Goal: Use online tool/utility: Utilize a website feature to perform a specific function

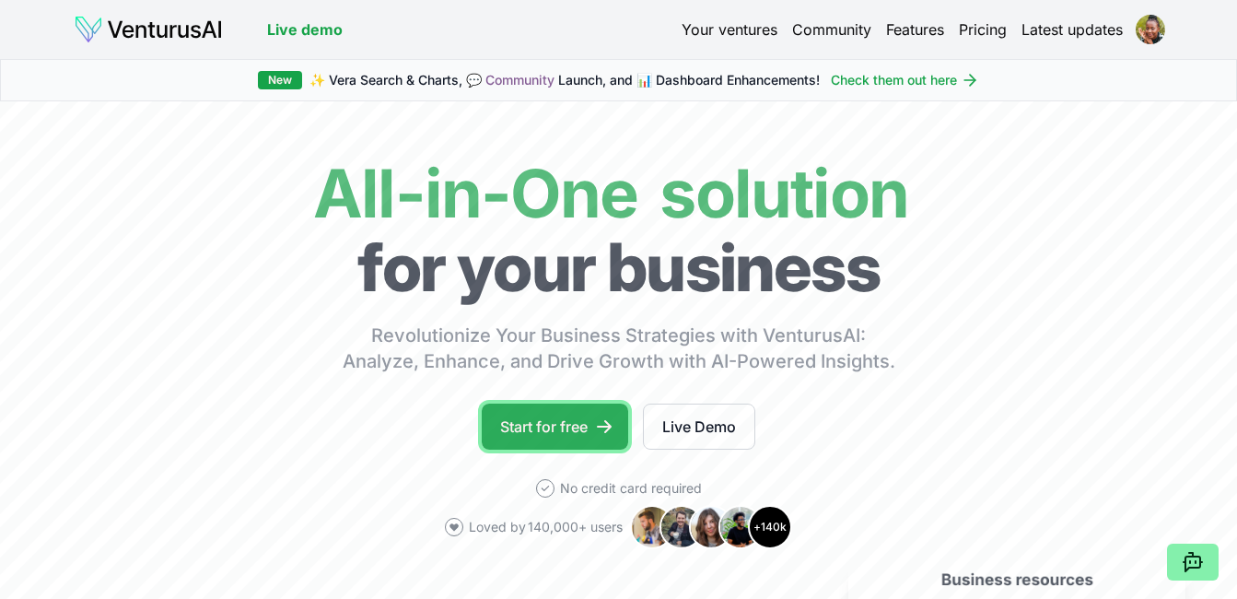
click at [587, 432] on link "Start for free" at bounding box center [555, 426] width 146 height 46
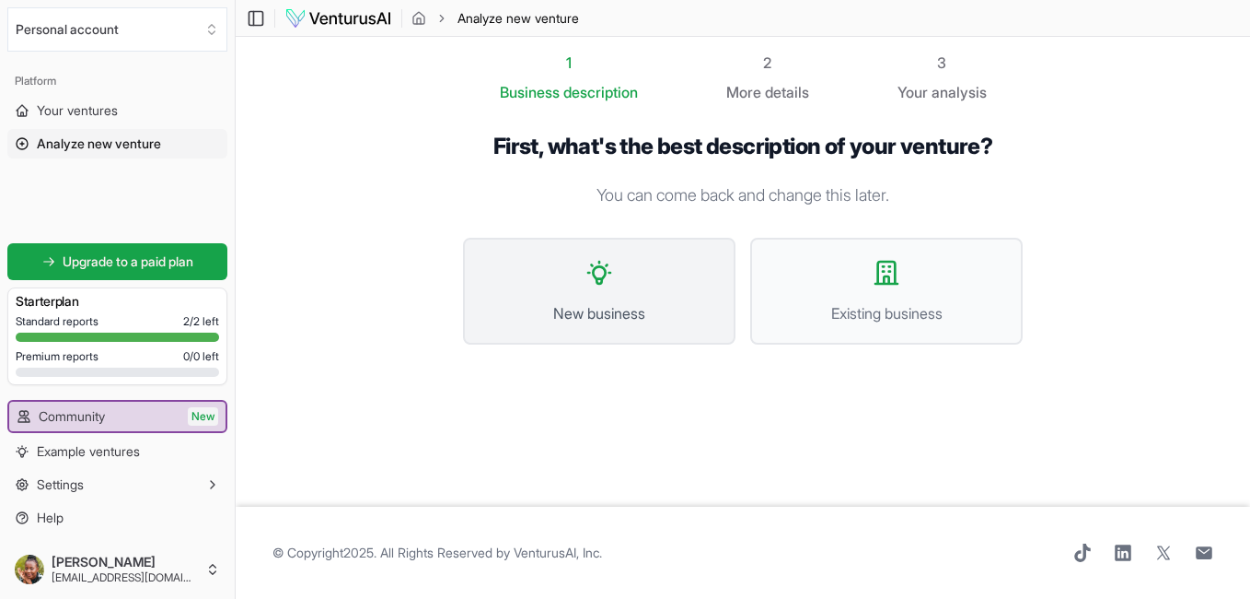
click at [633, 309] on span "New business" at bounding box center [599, 313] width 232 height 22
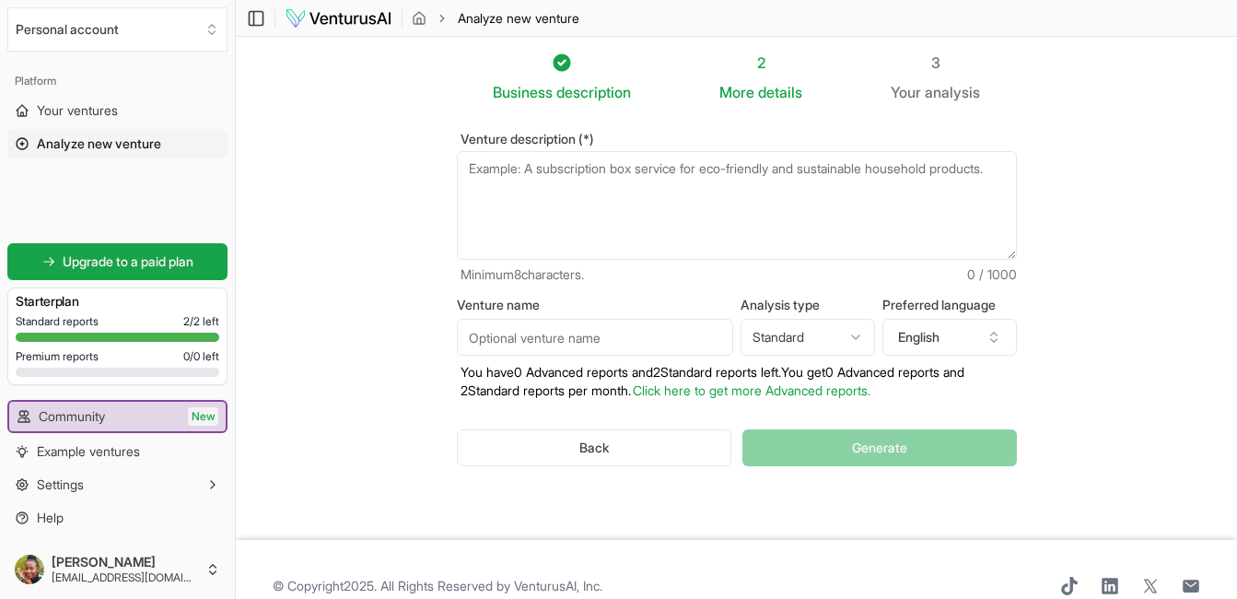
scroll to position [33, 0]
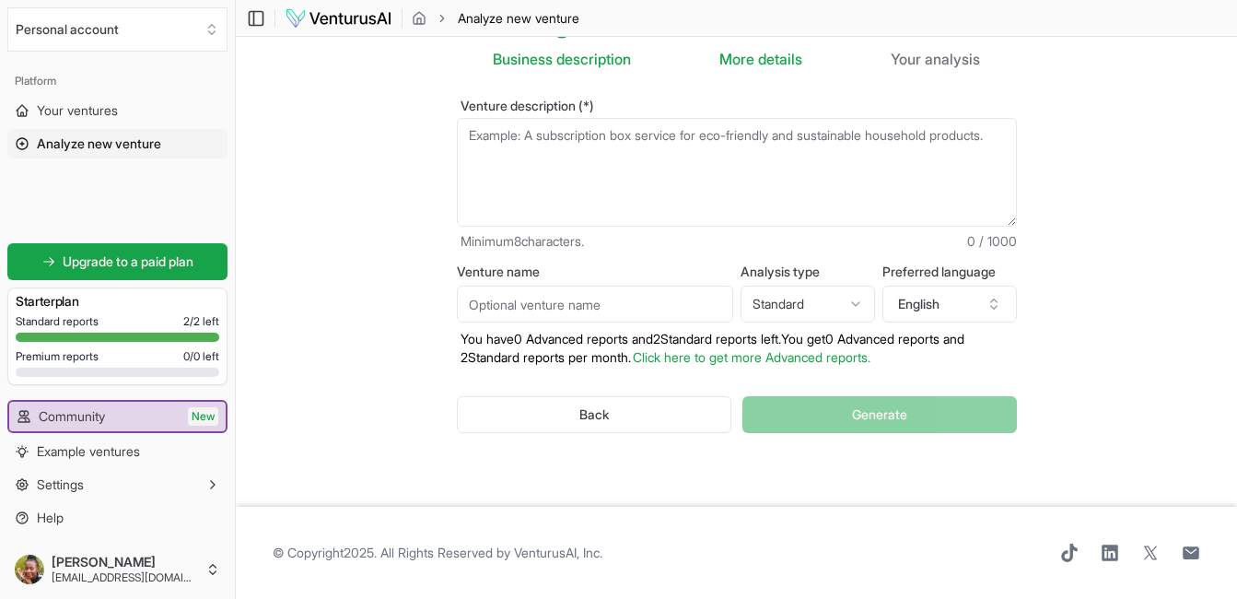
click at [537, 64] on span "Business" at bounding box center [523, 59] width 60 height 22
click at [529, 134] on textarea "Venture description (*)" at bounding box center [737, 172] width 560 height 109
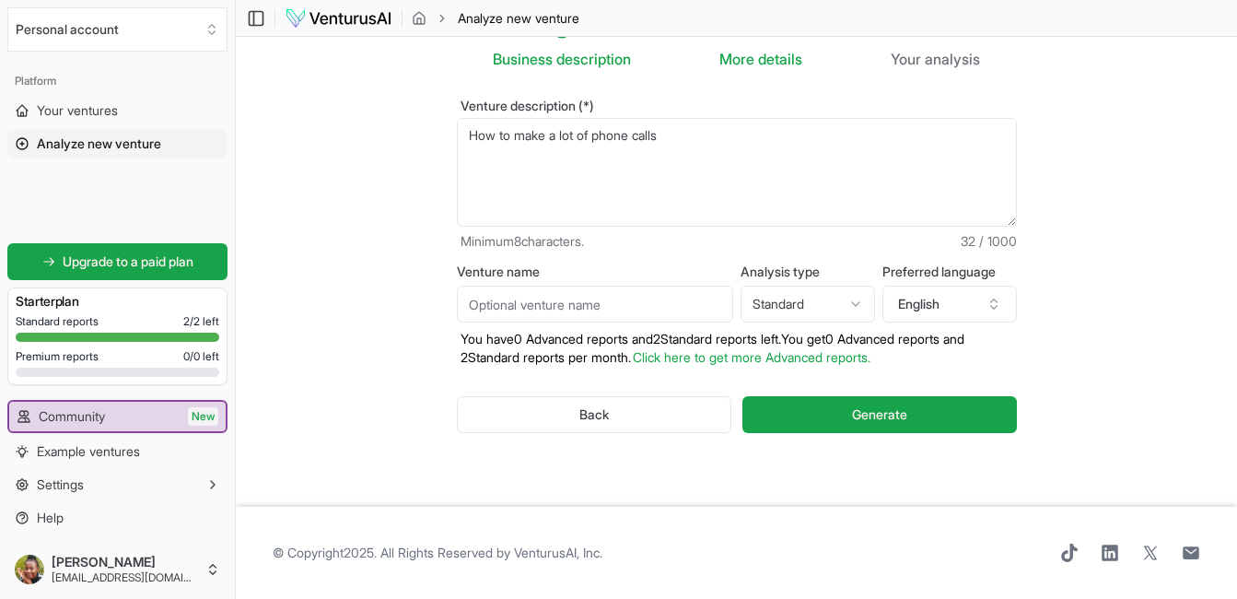
scroll to position [0, 0]
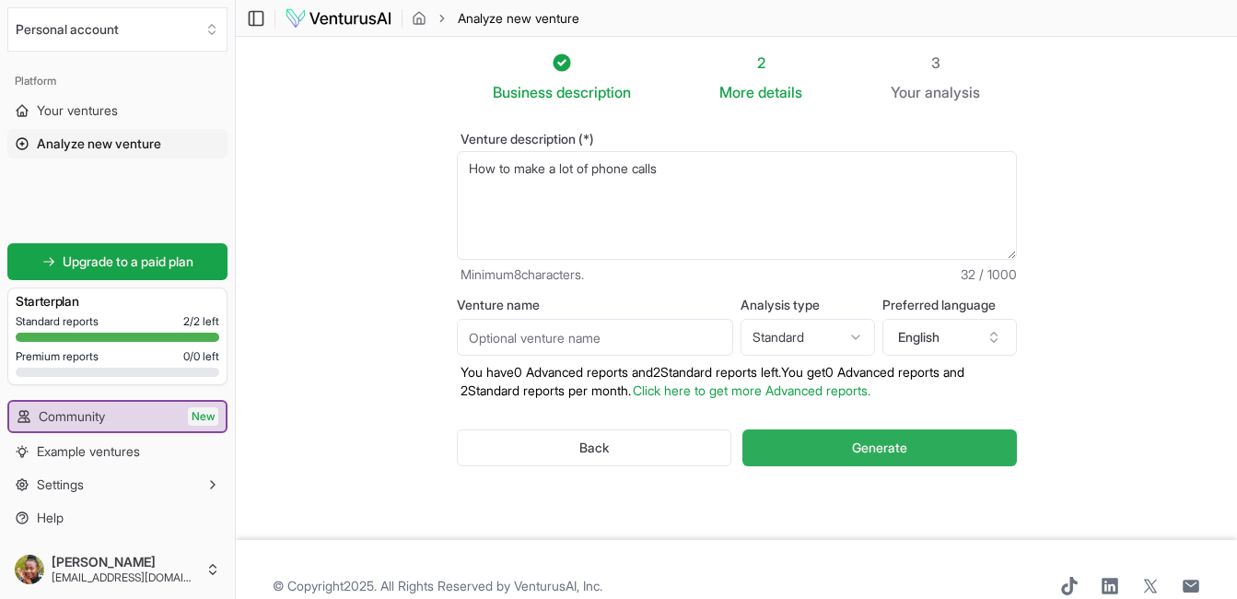
type textarea "How to make a lot of phone calls"
click at [887, 447] on span "Generate" at bounding box center [879, 447] width 55 height 18
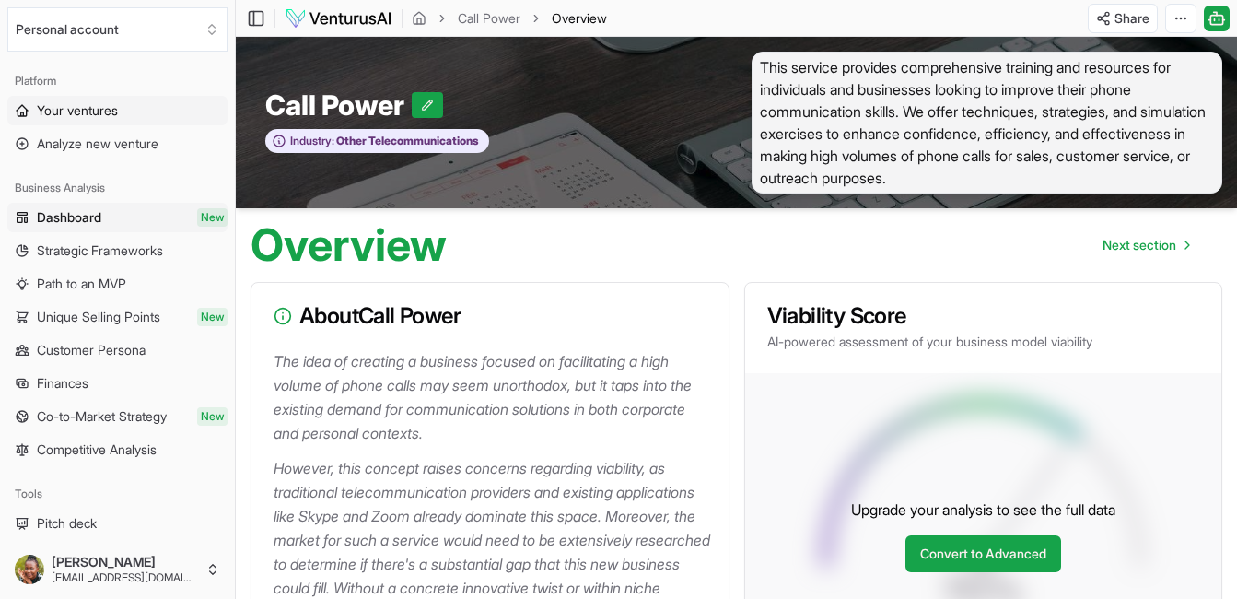
click at [149, 105] on link "Your ventures" at bounding box center [117, 110] width 220 height 29
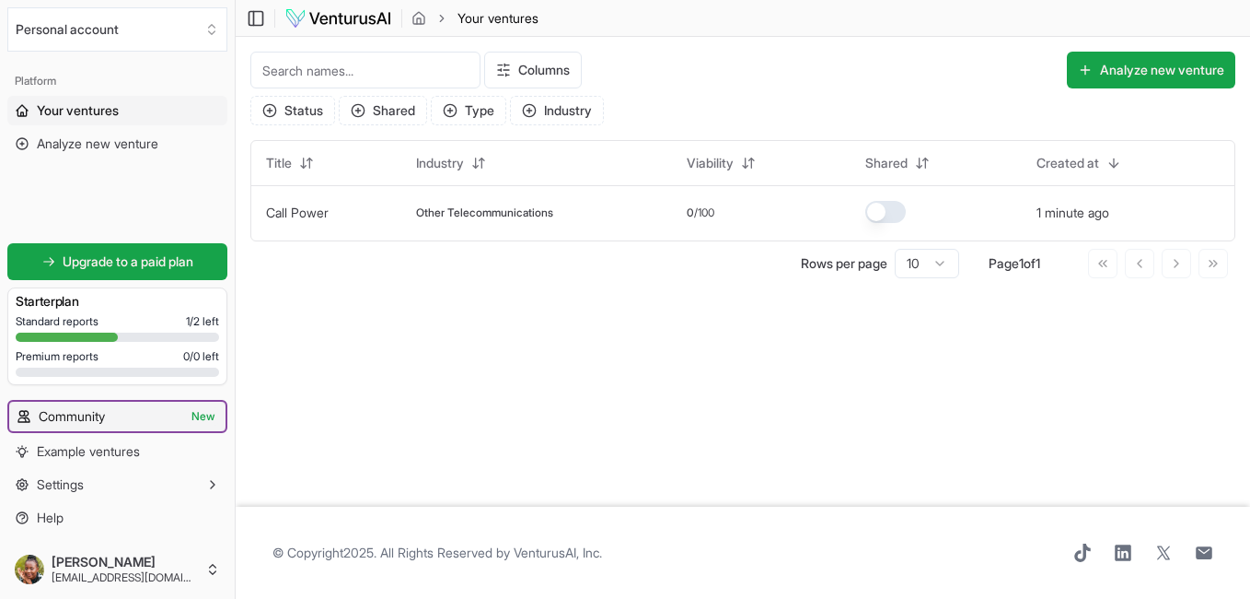
click at [122, 418] on link "Community New" at bounding box center [117, 415] width 216 height 29
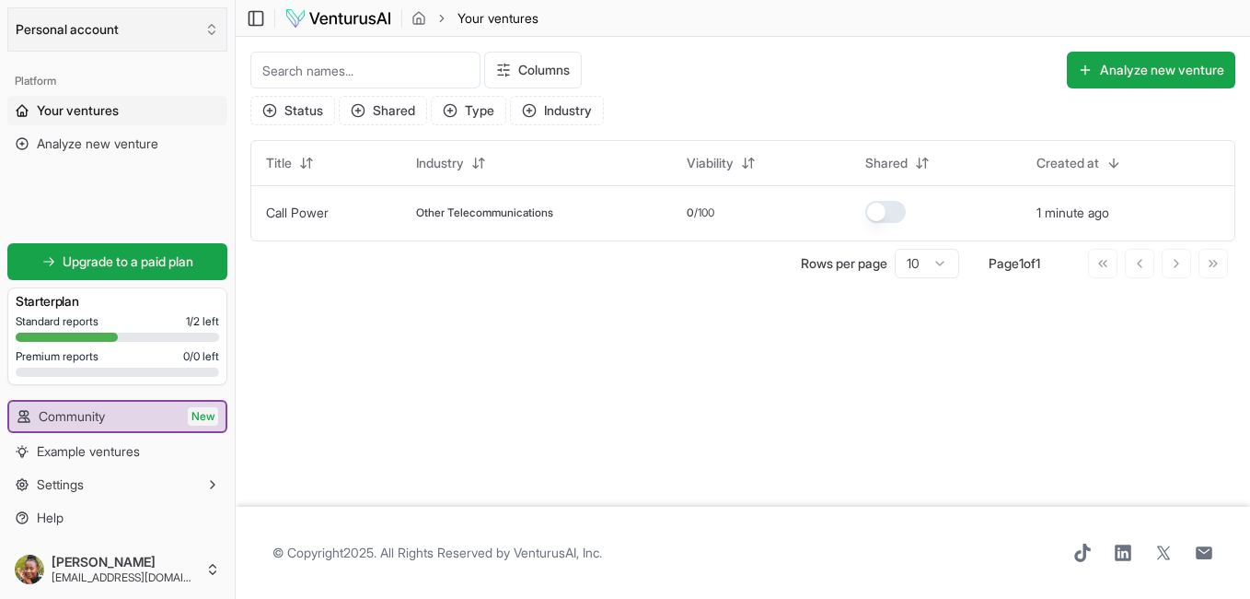
click at [94, 24] on button "Personal account" at bounding box center [117, 29] width 220 height 44
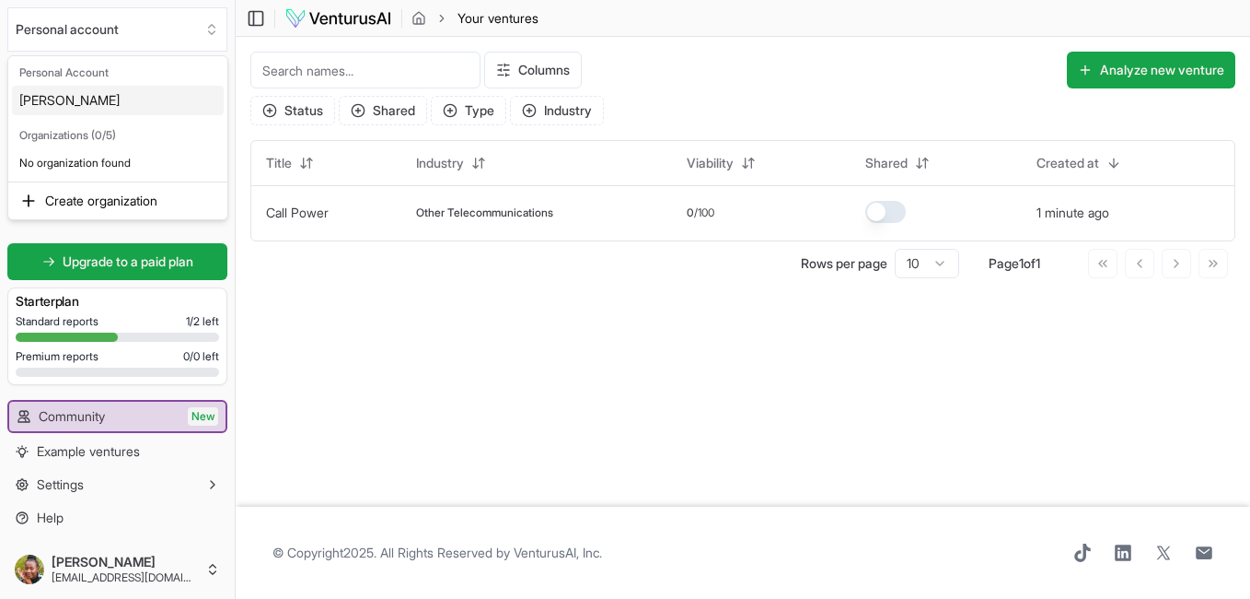
click at [291, 295] on html "We value your privacy We use cookies to enhance your browsing experience, serve…" at bounding box center [625, 299] width 1250 height 599
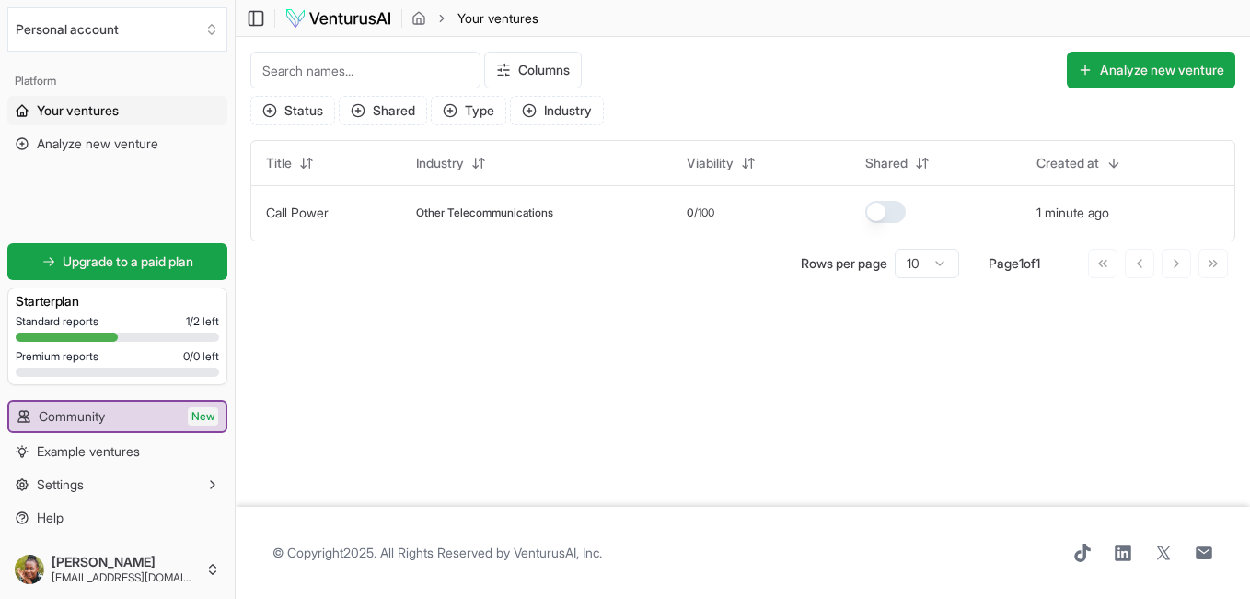
click at [389, 353] on main "Toggle Sidebar Your ventures Your ventures Columns Analyze new venture Status S…" at bounding box center [743, 299] width 1015 height 599
click at [135, 421] on link "Community New" at bounding box center [117, 415] width 216 height 29
click at [1143, 60] on button "Analyze new venture" at bounding box center [1151, 70] width 169 height 37
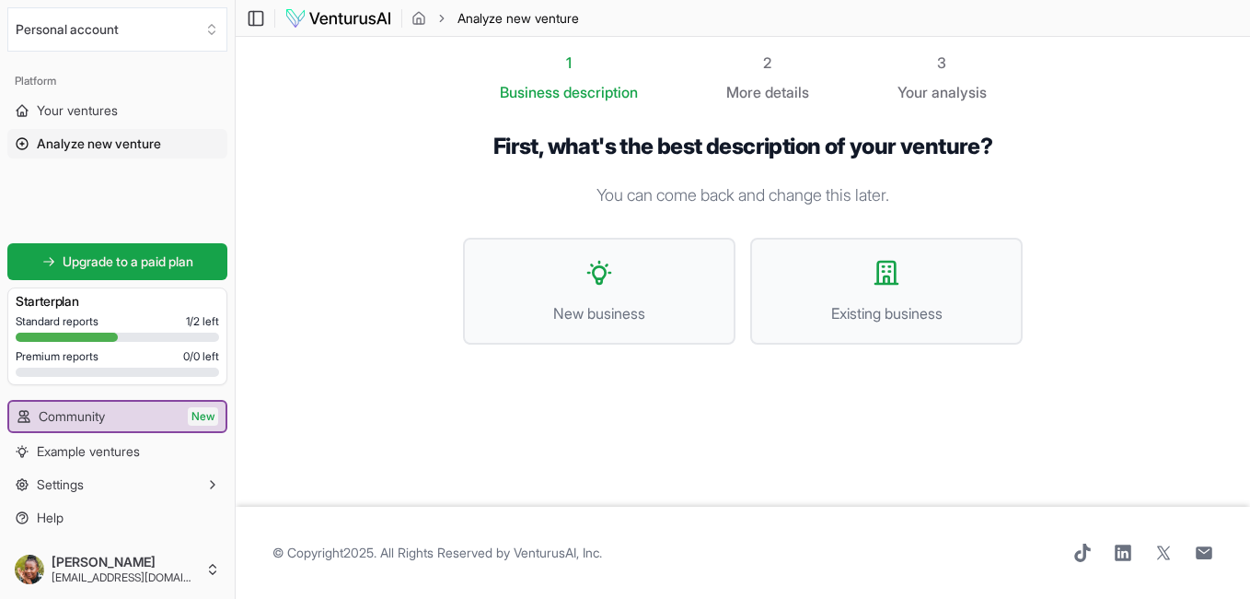
click at [947, 84] on span "analysis" at bounding box center [959, 92] width 55 height 18
click at [945, 63] on div "3" at bounding box center [942, 63] width 89 height 22
click at [810, 321] on span "Existing business" at bounding box center [887, 313] width 232 height 22
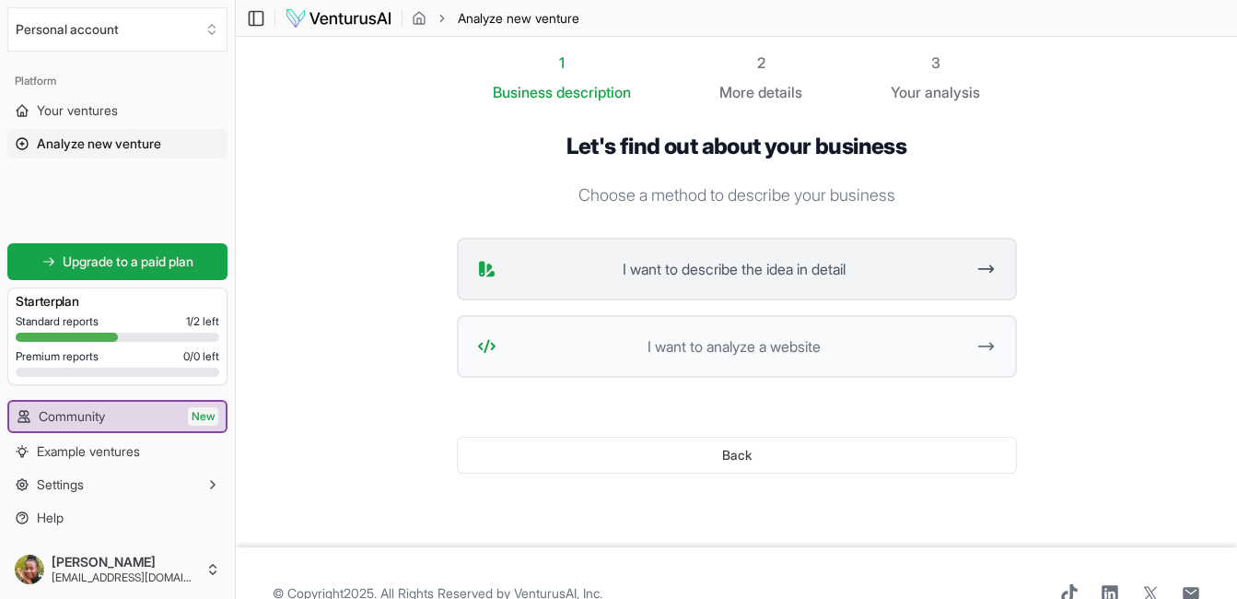
click at [780, 272] on span "I want to describe the idea in detail" at bounding box center [734, 269] width 461 height 22
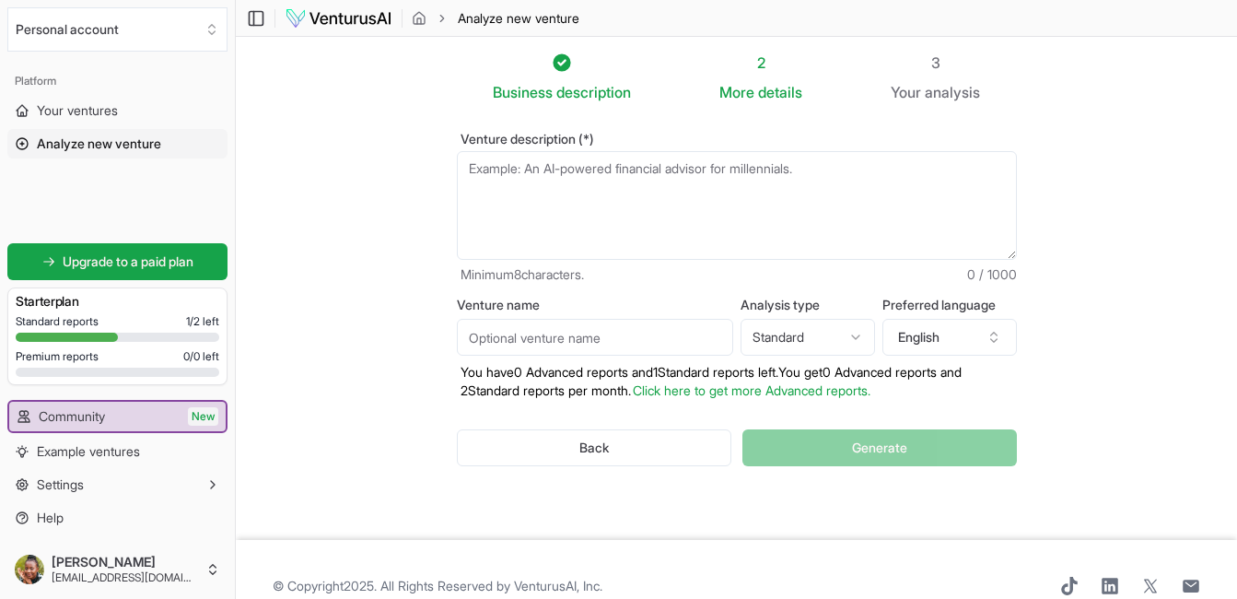
click at [474, 165] on textarea "Venture description (*)" at bounding box center [737, 205] width 560 height 109
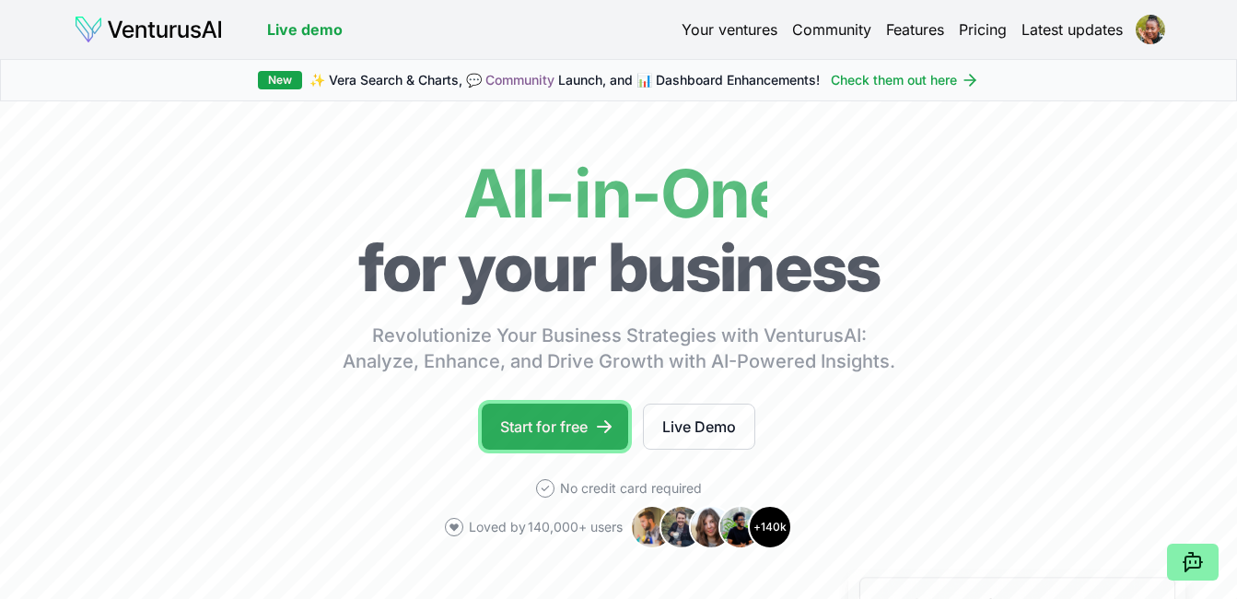
click at [559, 415] on link "Start for free" at bounding box center [555, 426] width 146 height 46
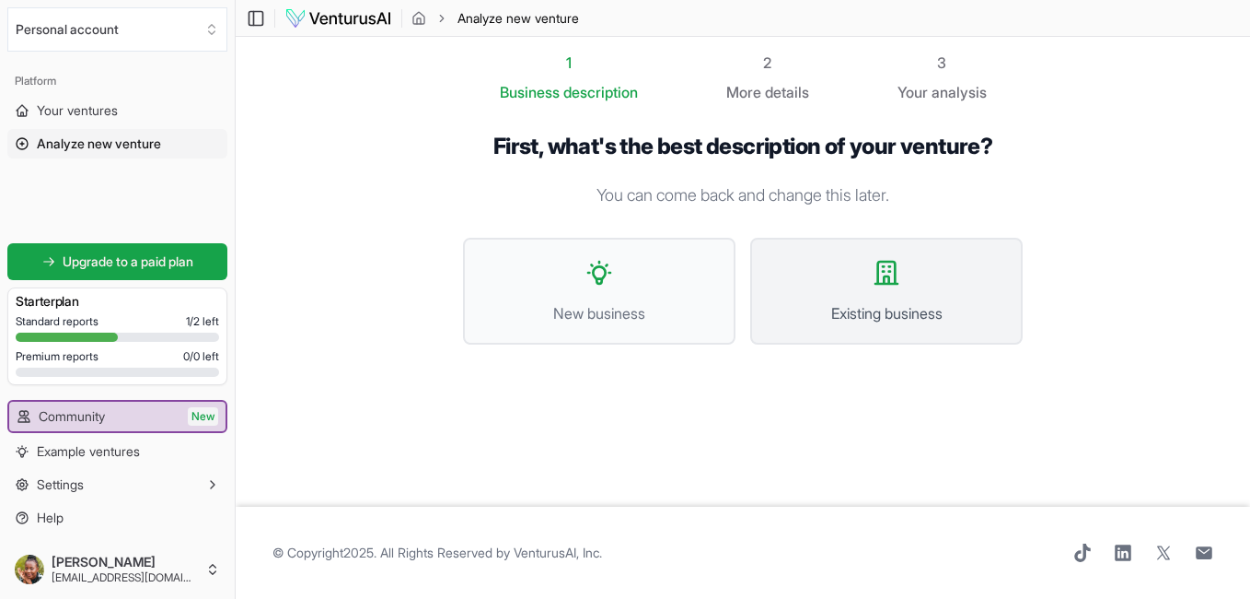
click at [837, 312] on span "Existing business" at bounding box center [887, 313] width 232 height 22
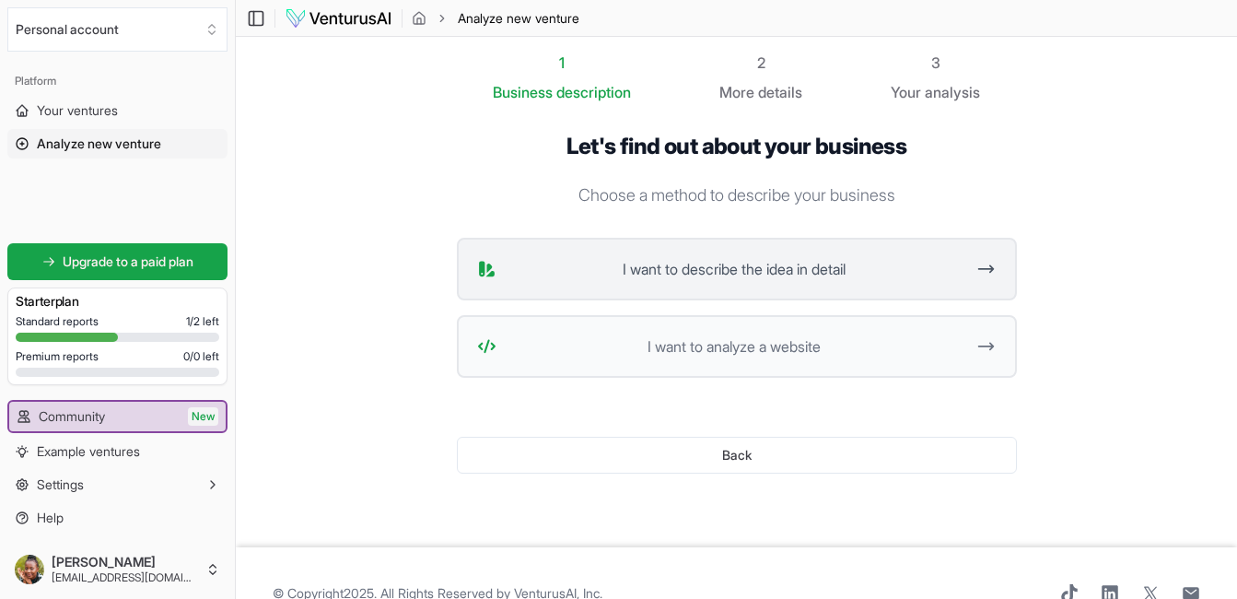
click at [780, 260] on span "I want to describe the idea in detail" at bounding box center [734, 269] width 461 height 22
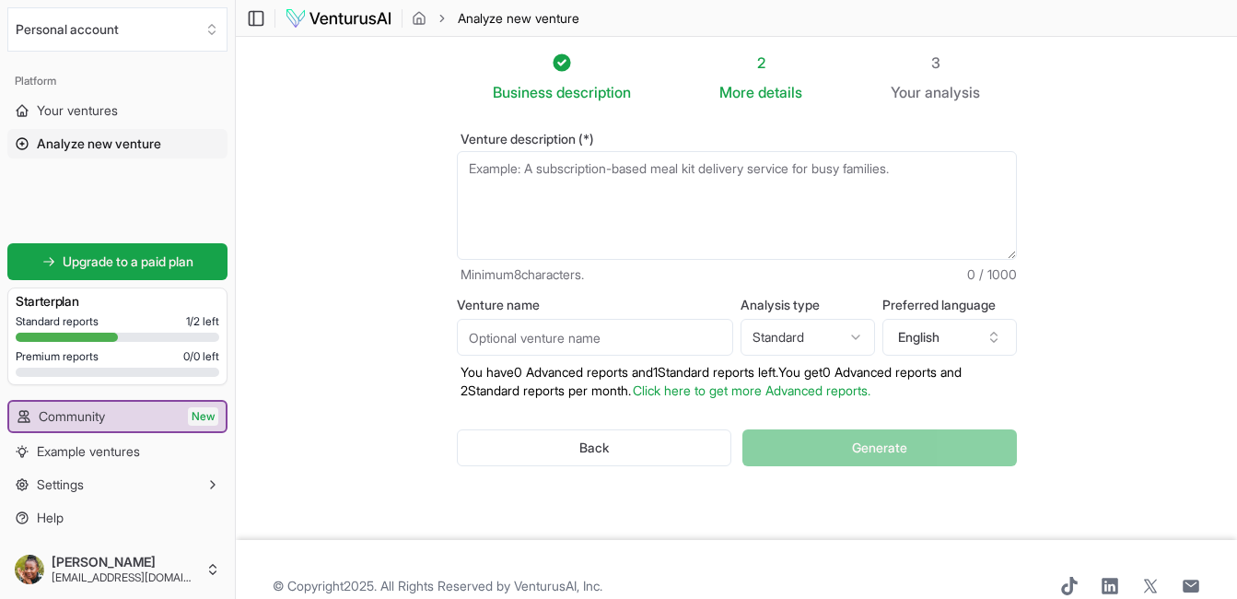
click at [605, 209] on textarea "Venture description (*)" at bounding box center [737, 205] width 560 height 109
paste textarea "generating ideas that will help a me as a member care executive who is responsi…"
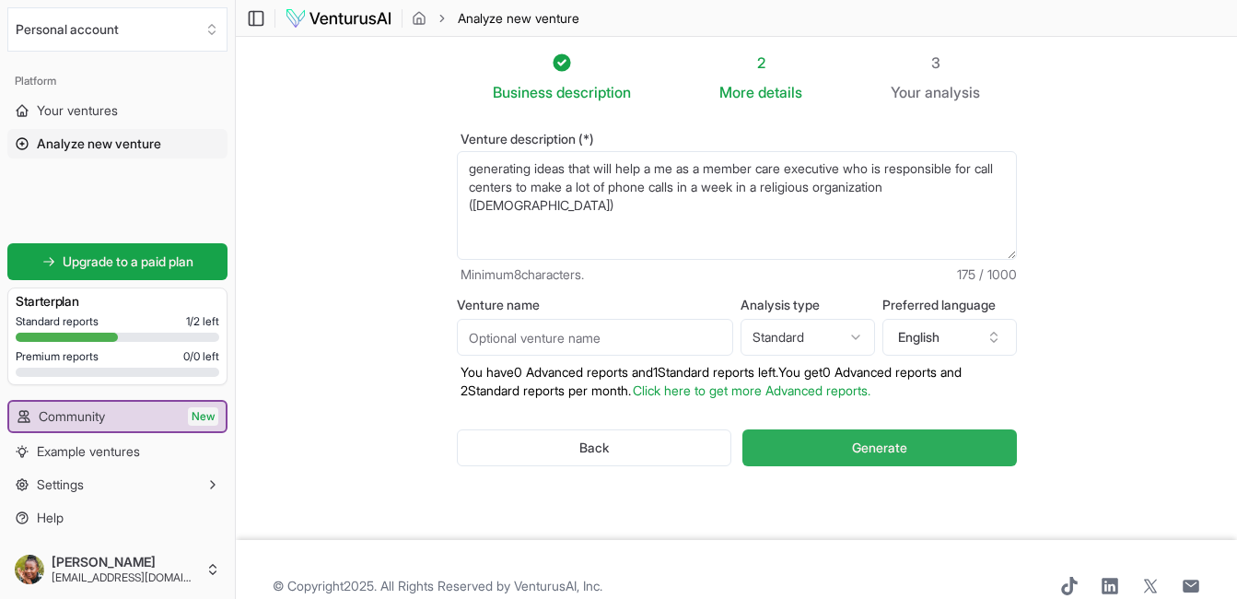
type textarea "generating ideas that will help a me as a member care executive who is responsi…"
click at [871, 443] on span "Generate" at bounding box center [879, 447] width 55 height 18
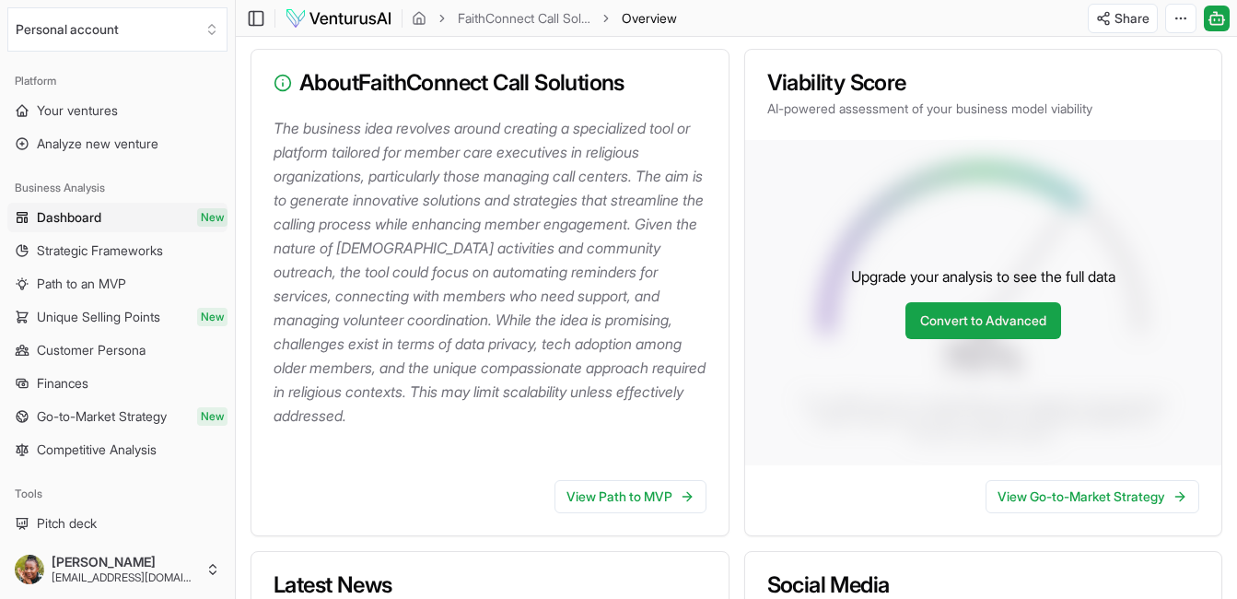
scroll to position [260, 0]
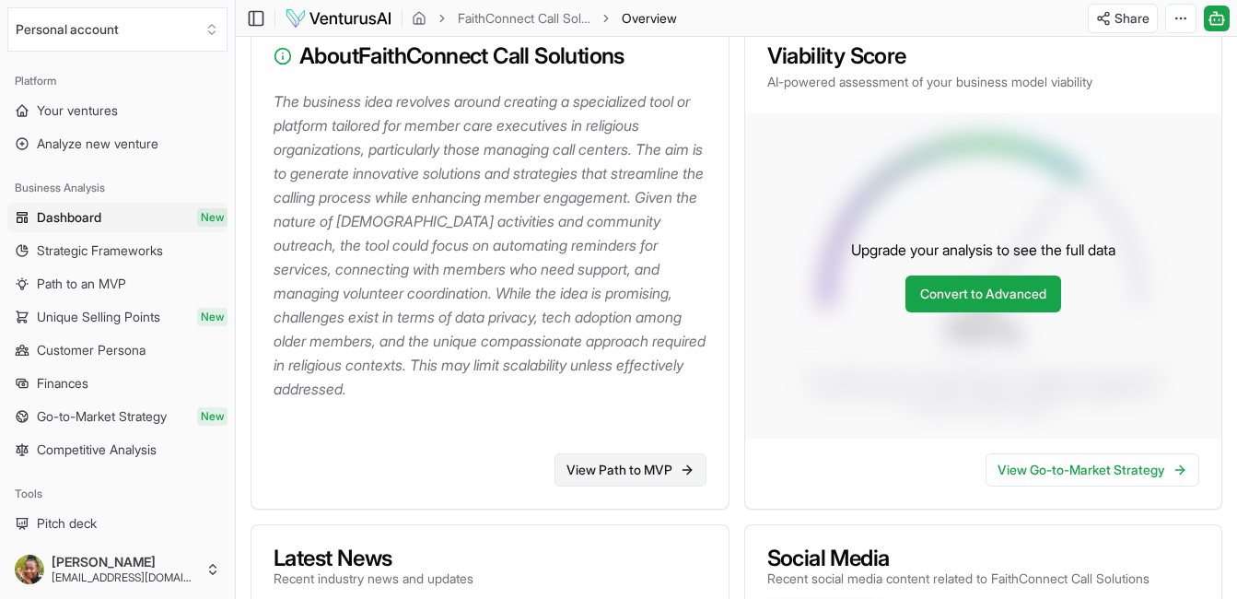
click at [654, 475] on link "View Path to MVP" at bounding box center [630, 469] width 152 height 33
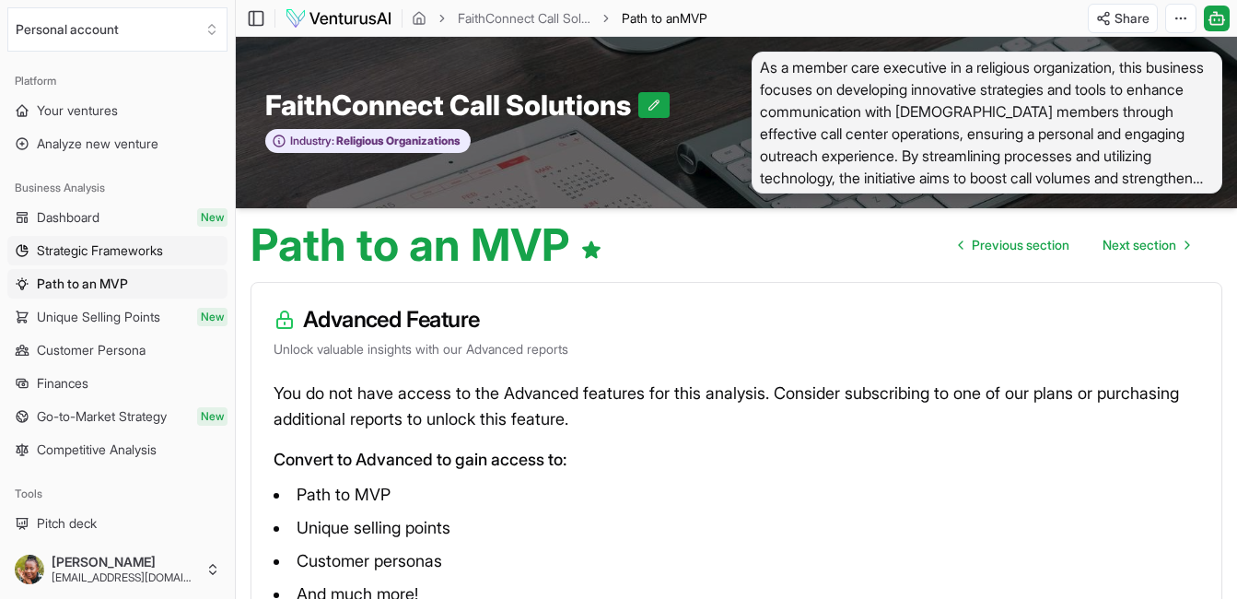
click at [133, 238] on link "Strategic Frameworks" at bounding box center [117, 250] width 220 height 29
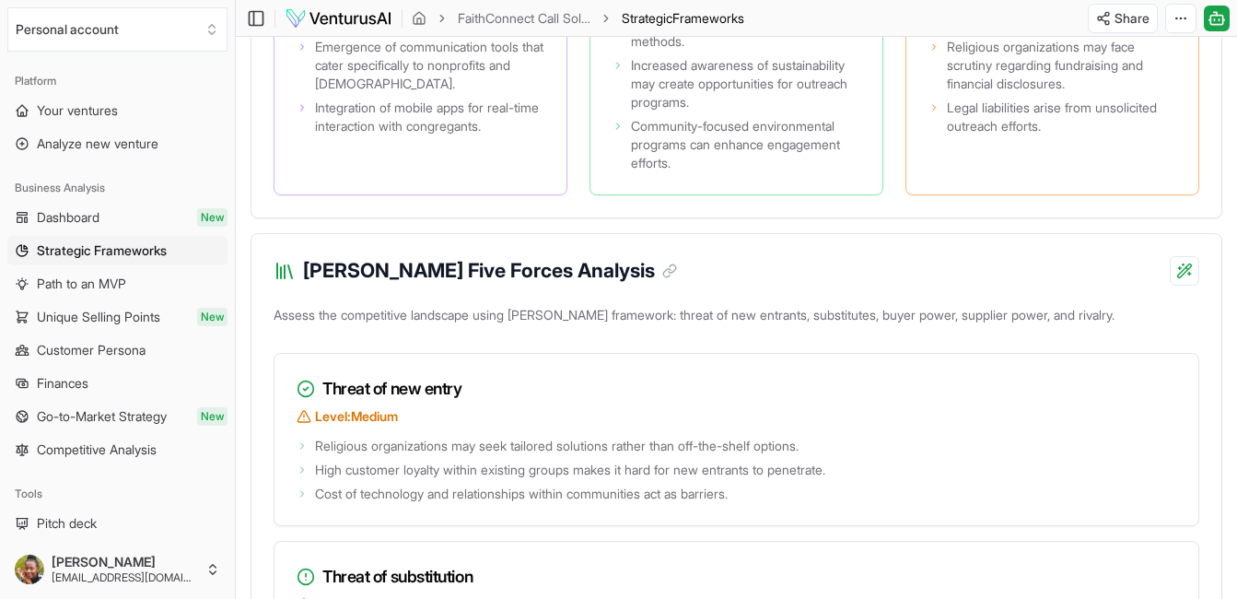
scroll to position [2410, 0]
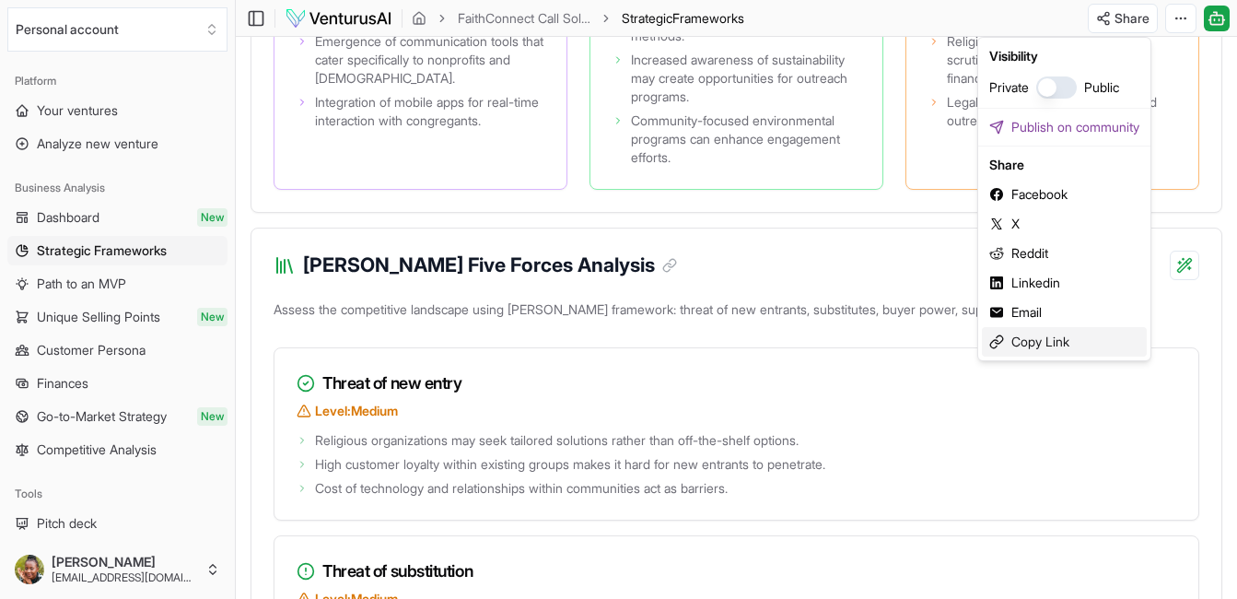
click at [1066, 339] on div "Copy Link" at bounding box center [1064, 341] width 165 height 29
